Goal: Task Accomplishment & Management: Use online tool/utility

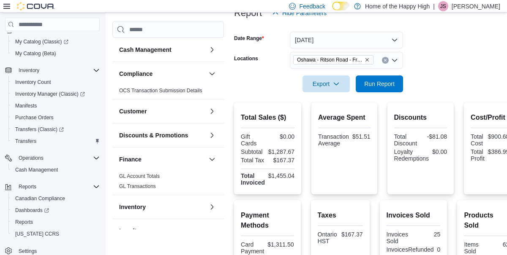
scroll to position [106, 0]
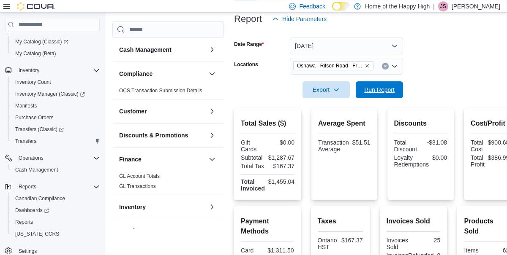
click at [373, 92] on span "Run Report" at bounding box center [379, 90] width 30 height 8
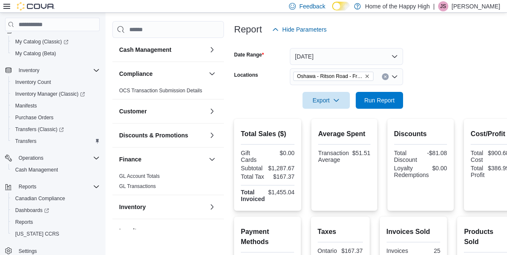
scroll to position [0, 0]
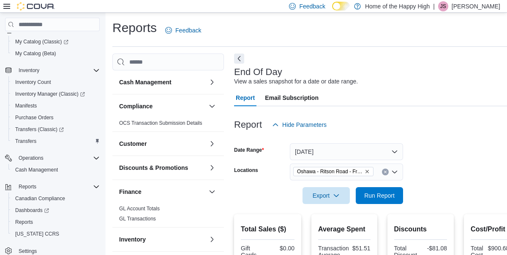
click at [384, 172] on icon "Clear input" at bounding box center [385, 172] width 2 height 2
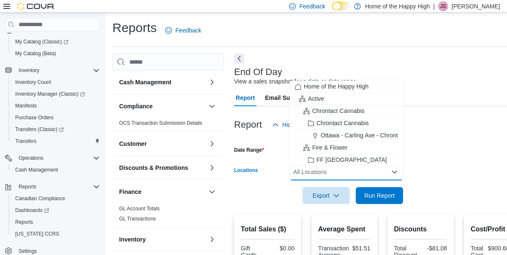
scroll to position [108, 0]
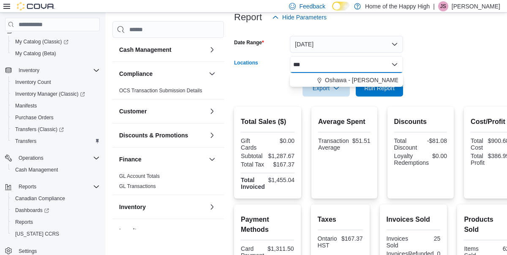
type input "***"
click at [376, 80] on span "Oshawa - [PERSON_NAME] St - Friendly Stranger" at bounding box center [391, 80] width 133 height 8
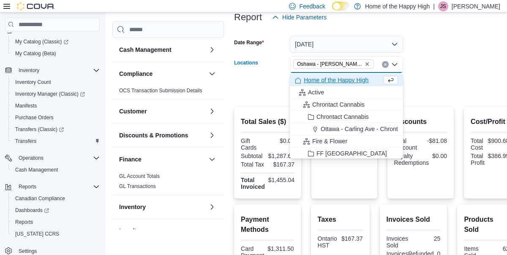
click at [460, 80] on div at bounding box center [375, 76] width 282 height 7
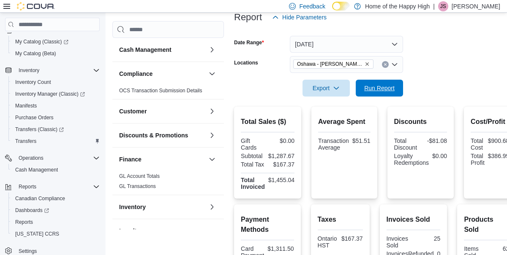
click at [382, 91] on span "Run Report" at bounding box center [379, 88] width 30 height 8
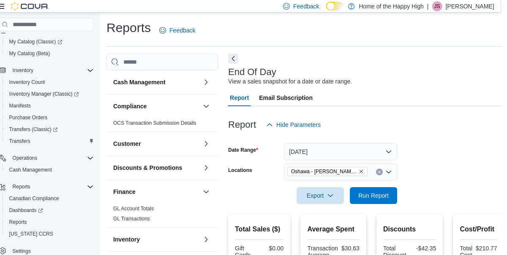
click at [386, 174] on icon "Clear input" at bounding box center [385, 172] width 2 height 2
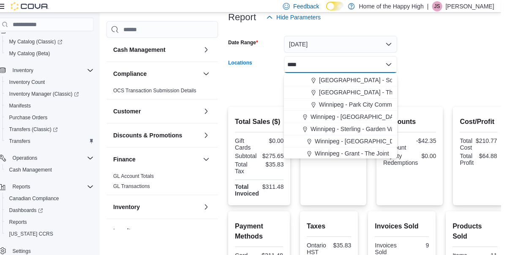
type input "****"
click at [367, 104] on span "Winnipeg - Park City Commons - Fire & Flower" at bounding box center [386, 104] width 123 height 8
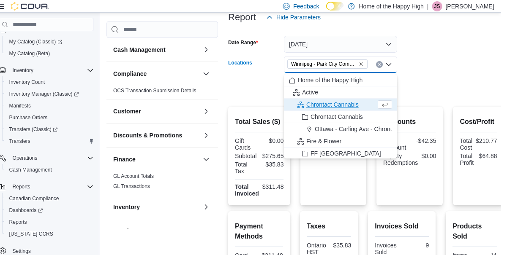
click at [475, 80] on div at bounding box center [372, 76] width 276 height 7
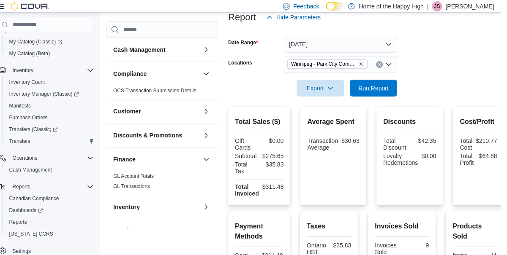
click at [389, 92] on span "Run Report" at bounding box center [379, 88] width 30 height 8
